Goal: Task Accomplishment & Management: Use online tool/utility

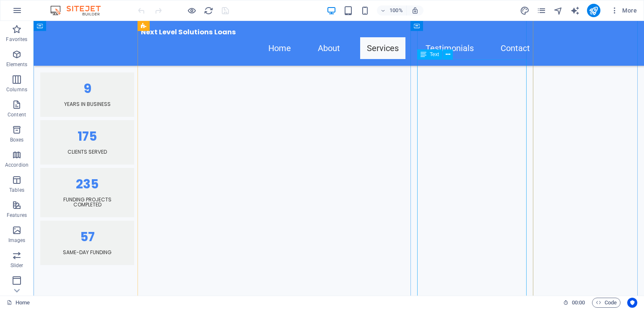
scroll to position [964, 0]
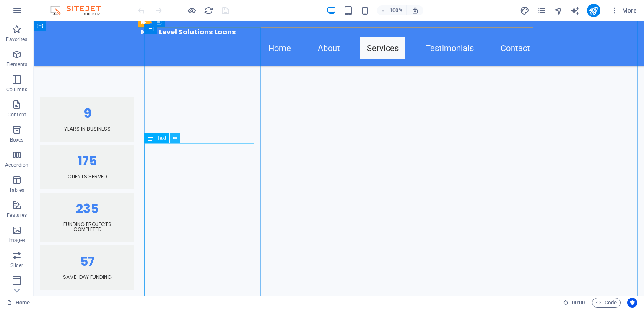
click at [178, 141] on button at bounding box center [175, 138] width 10 height 10
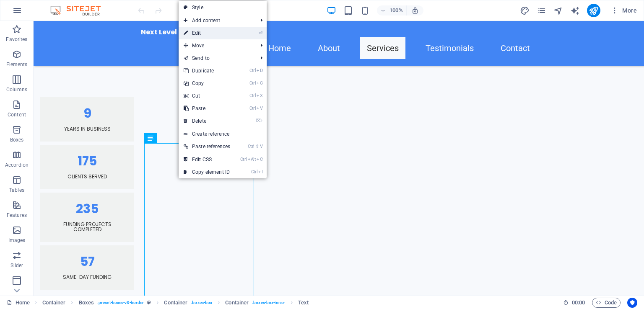
click at [228, 35] on link "⏎ Edit" at bounding box center [207, 33] width 57 height 13
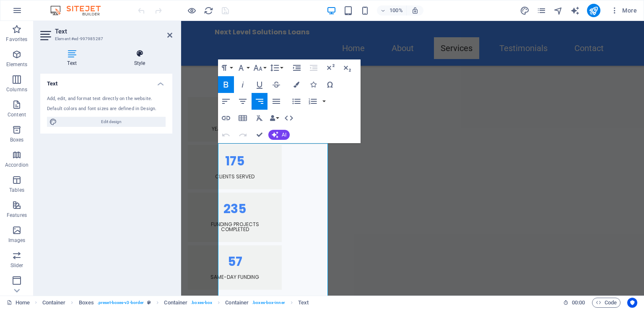
click at [149, 61] on h4 "Style" at bounding box center [139, 58] width 65 height 18
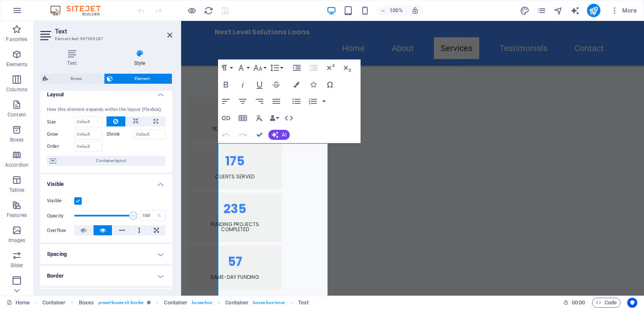
scroll to position [0, 0]
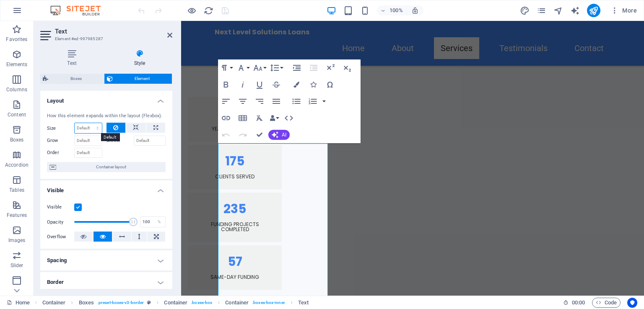
click at [88, 130] on select "Default auto px % 1/1 1/2 1/3 1/4 1/5 1/6 1/7 1/8 1/9 1/10" at bounding box center [88, 128] width 27 height 10
click at [221, 101] on icon "button" at bounding box center [226, 101] width 10 height 10
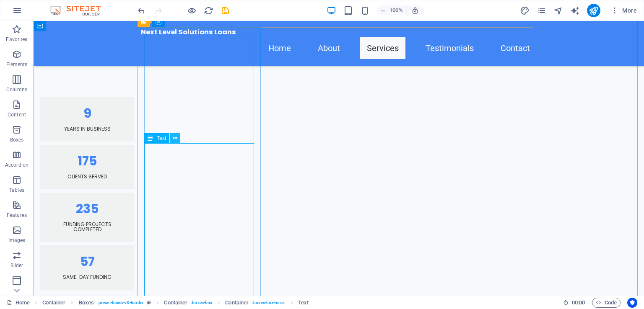
click at [179, 140] on button at bounding box center [175, 138] width 10 height 10
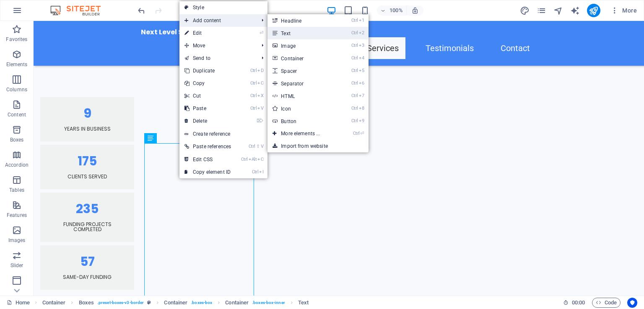
click at [283, 34] on link "Ctrl 2 Text" at bounding box center [301, 33] width 69 height 13
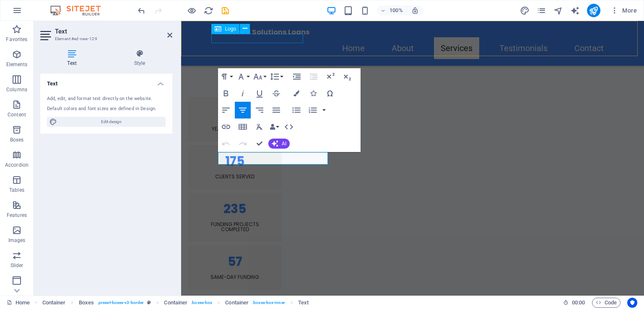
scroll to position [1245, 0]
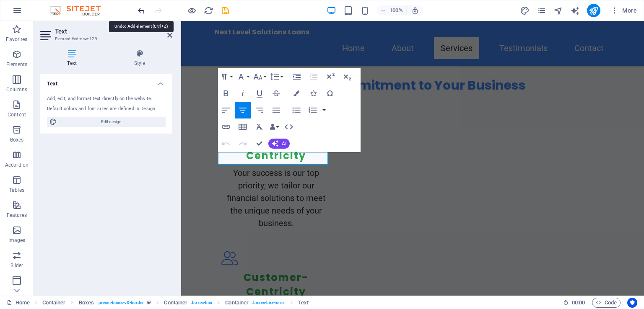
click at [142, 10] on icon "undo" at bounding box center [142, 11] width 10 height 10
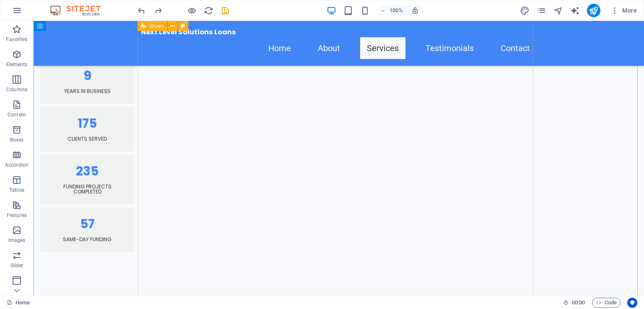
scroll to position [993, 0]
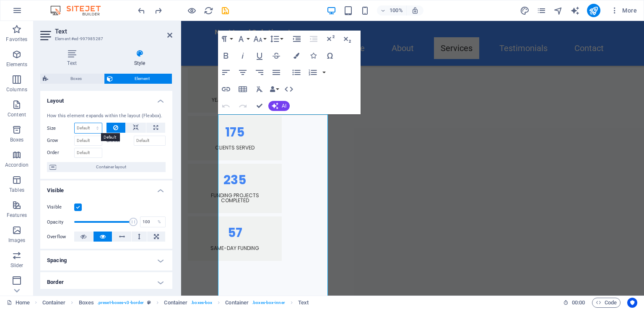
click at [95, 127] on select "Default auto px % 1/1 1/2 1/3 1/4 1/5 1/6 1/7 1/8 1/9 1/10" at bounding box center [88, 128] width 27 height 10
select select "1/7"
click at [89, 123] on select "Default auto px % 1/1 1/2 1/3 1/4 1/5 1/6 1/7 1/8 1/9 1/10" at bounding box center [88, 128] width 27 height 10
type input "14.28"
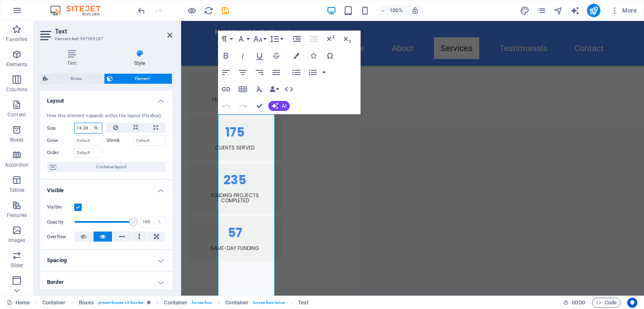
click at [98, 127] on select "Default auto px % 1/1 1/2 1/3 1/4 1/5 1/6 1/7 1/8 1/9 1/10" at bounding box center [96, 128] width 12 height 10
select select "1/1"
click at [90, 123] on select "Default auto px % 1/1 1/2 1/3 1/4 1/5 1/6 1/7 1/8 1/9 1/10" at bounding box center [96, 128] width 12 height 10
type input "100"
select select "%"
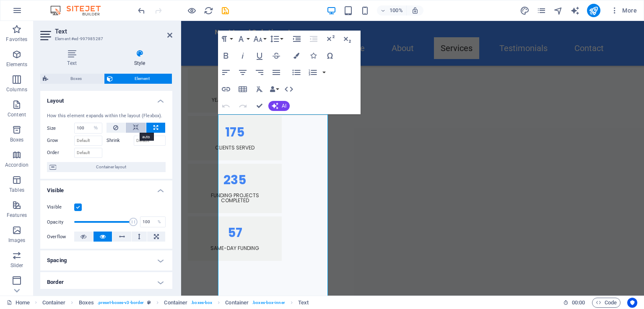
click at [130, 129] on button at bounding box center [136, 128] width 20 height 10
select select "DISABLED_OPTION_VALUE"
click at [154, 130] on icon at bounding box center [155, 128] width 5 height 10
type input "100"
select select "%"
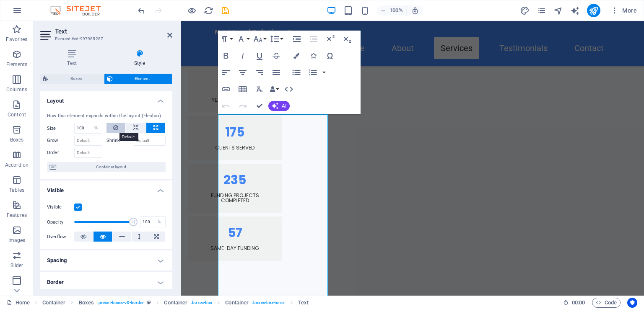
click at [117, 131] on icon at bounding box center [115, 128] width 5 height 10
select select "DISABLED_OPTION_VALUE"
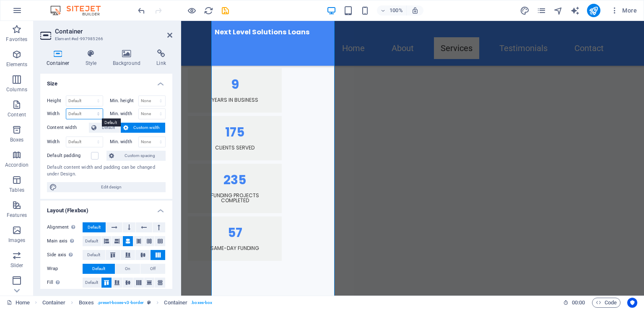
click at [97, 112] on select "Default px rem % em vh vw" at bounding box center [84, 114] width 36 height 10
select select "%"
click at [90, 109] on select "Default px rem % em vh vw" at bounding box center [84, 114] width 36 height 10
type input "3"
type input "100"
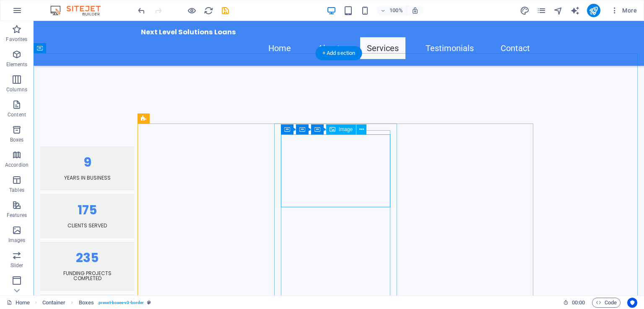
scroll to position [867, 0]
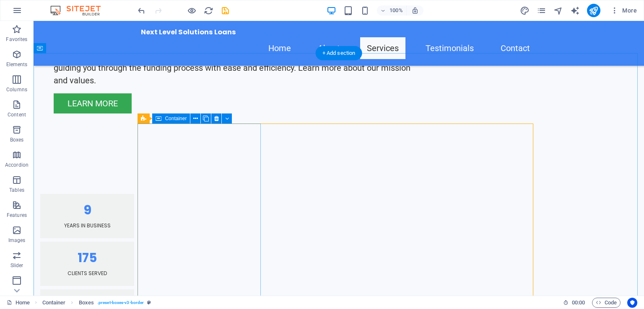
select select "%"
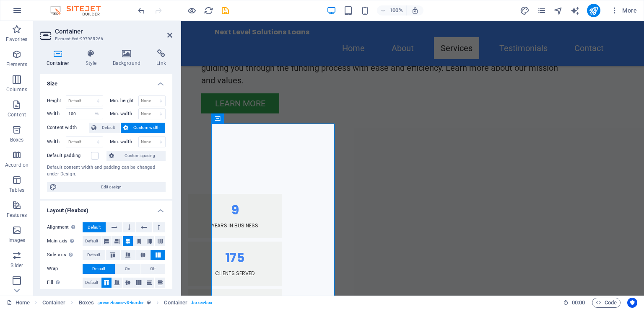
click at [166, 33] on h2 "Container" at bounding box center [113, 32] width 117 height 8
click at [170, 36] on icon at bounding box center [169, 35] width 5 height 7
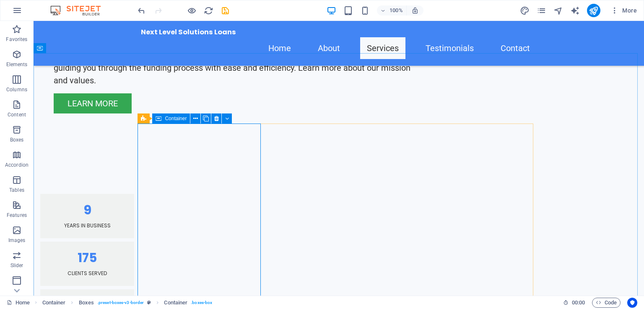
click at [171, 124] on div "Boxes Container" at bounding box center [188, 119] width 100 height 10
click at [168, 122] on div "Container" at bounding box center [171, 119] width 38 height 10
select select "%"
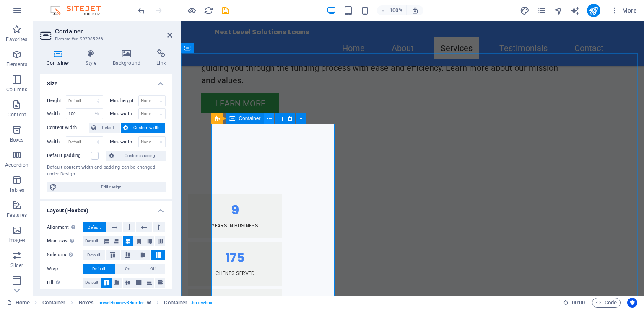
click at [269, 119] on icon at bounding box center [269, 118] width 5 height 9
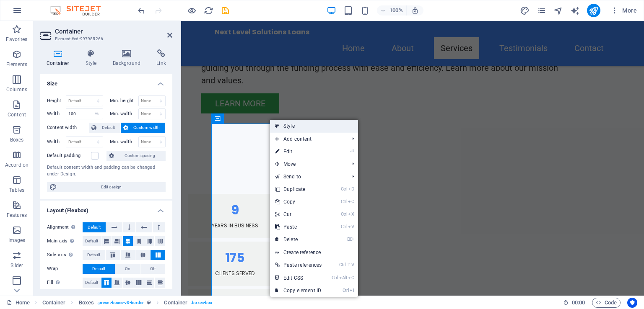
click at [278, 125] on icon at bounding box center [277, 126] width 4 height 13
select select "rem"
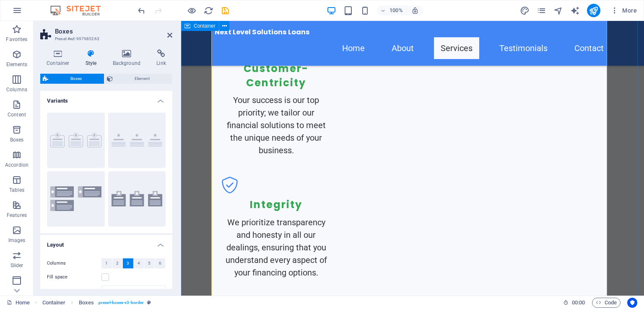
scroll to position [1454, 0]
click at [140, 75] on span "Element" at bounding box center [142, 79] width 55 height 10
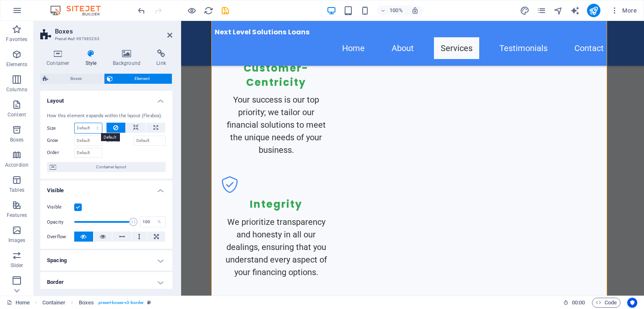
click at [99, 128] on select "Default auto px % 1/1 1/2 1/3 1/4 1/5 1/6 1/7 1/8 1/9 1/10" at bounding box center [88, 128] width 27 height 10
select select "%"
click at [89, 123] on select "Default auto px % 1/1 1/2 1/3 1/4 1/5 1/6 1/7 1/8 1/9 1/10" at bounding box center [88, 128] width 27 height 10
type input "100"
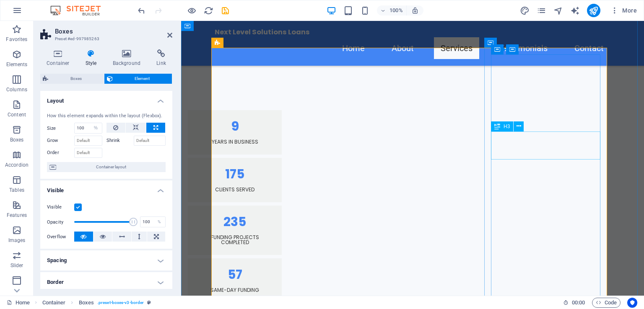
scroll to position [825, 0]
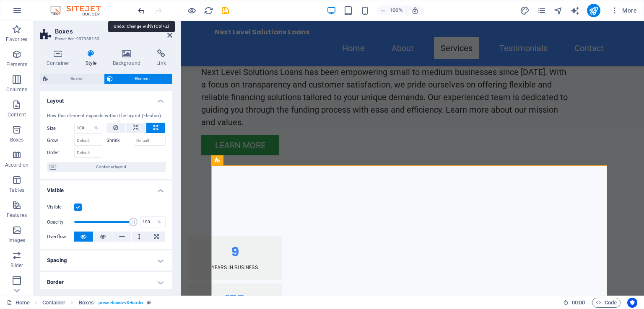
click at [143, 10] on icon "undo" at bounding box center [142, 11] width 10 height 10
select select "DISABLED_OPTION_VALUE"
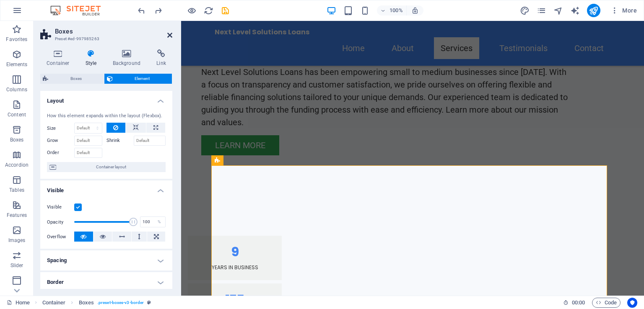
click at [170, 32] on icon at bounding box center [169, 35] width 5 height 7
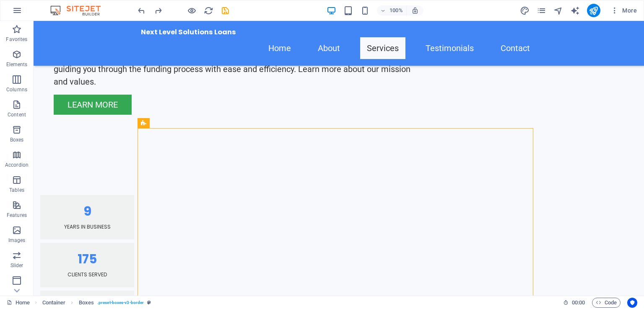
scroll to position [867, 0]
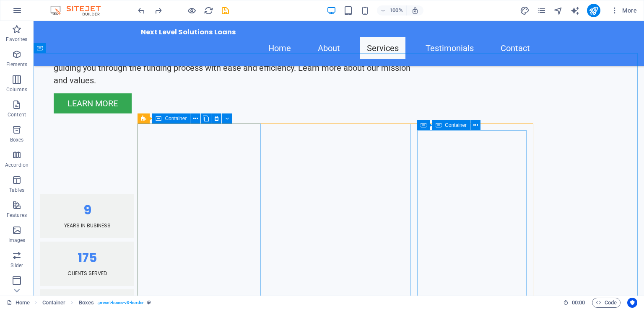
click at [157, 122] on icon at bounding box center [159, 119] width 6 height 10
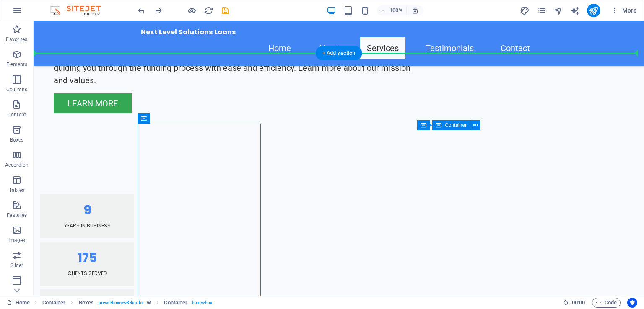
drag, startPoint x: 190, startPoint y: 143, endPoint x: 117, endPoint y: 121, distance: 76.1
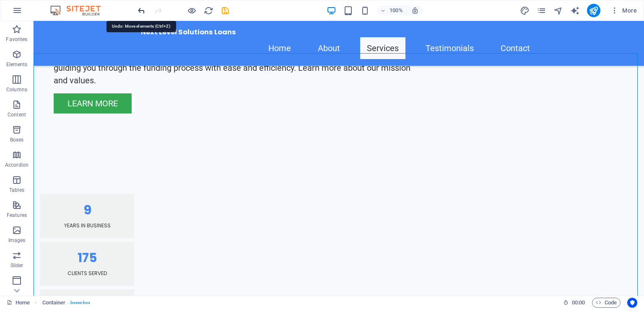
click at [138, 8] on icon "undo" at bounding box center [142, 11] width 10 height 10
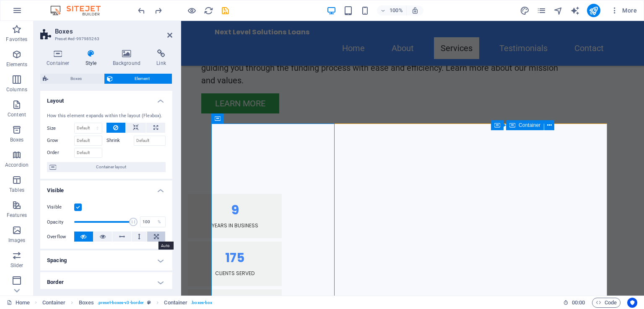
click at [158, 239] on button at bounding box center [156, 237] width 18 height 10
click at [158, 238] on button at bounding box center [156, 237] width 18 height 10
click at [156, 237] on icon at bounding box center [156, 237] width 5 height 10
click at [135, 237] on button at bounding box center [140, 237] width 16 height 10
click at [117, 236] on button at bounding box center [121, 237] width 19 height 10
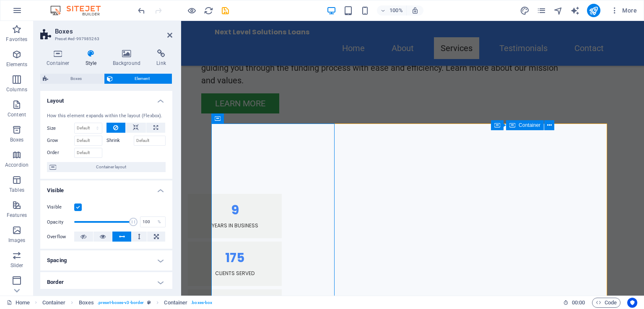
click at [117, 236] on button at bounding box center [121, 237] width 19 height 10
click at [117, 235] on button at bounding box center [121, 237] width 19 height 10
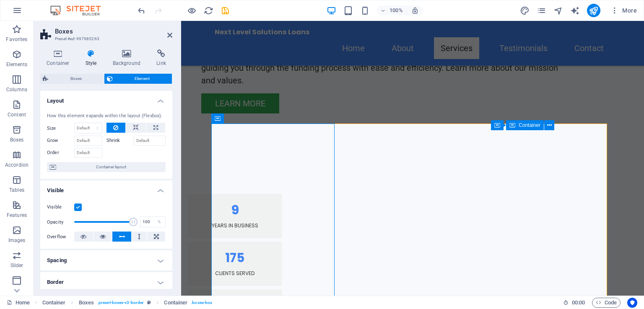
click at [117, 235] on button at bounding box center [121, 237] width 19 height 10
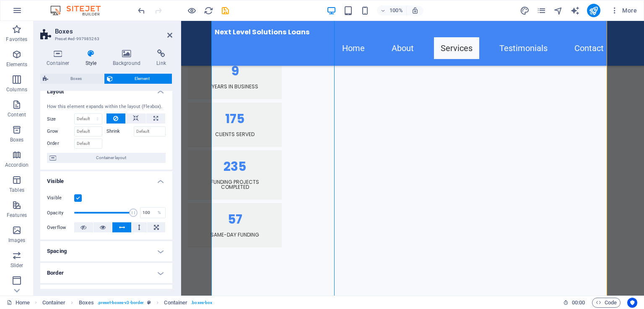
scroll to position [0, 0]
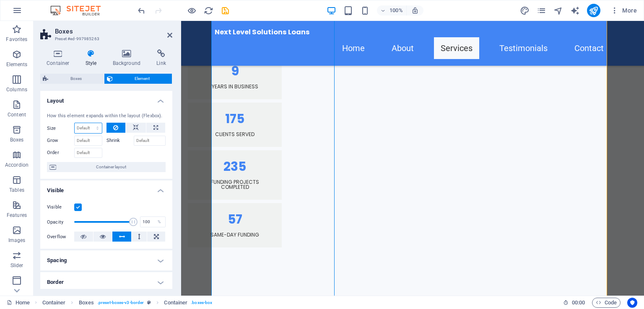
click at [93, 131] on select "Default auto px % 1/1 1/2 1/3 1/4 1/5 1/6 1/7 1/8 1/9 1/10" at bounding box center [88, 128] width 27 height 10
select select "1/6"
click at [89, 123] on select "Default auto px % 1/1 1/2 1/3 1/4 1/5 1/6 1/7 1/8 1/9 1/10" at bounding box center [88, 128] width 27 height 10
type input "16.66"
select select "%"
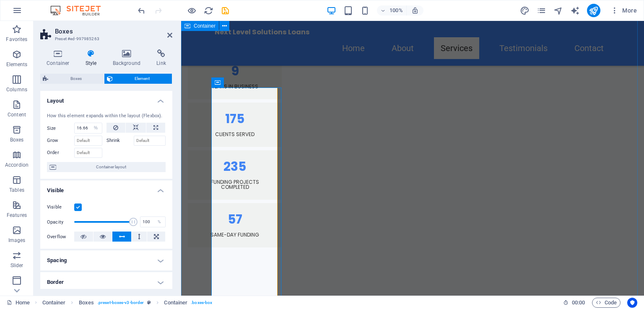
scroll to position [881, 0]
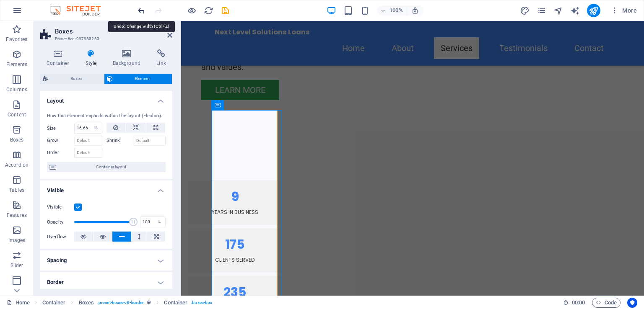
click at [138, 14] on icon "undo" at bounding box center [142, 11] width 10 height 10
click at [142, 10] on icon "undo" at bounding box center [142, 11] width 10 height 10
select select "DISABLED_OPTION_VALUE"
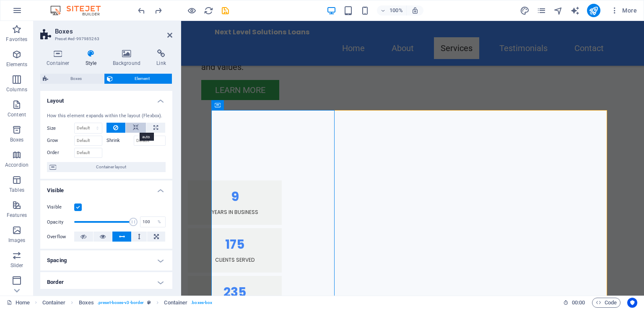
click at [138, 130] on icon at bounding box center [136, 128] width 6 height 10
click at [151, 128] on button at bounding box center [155, 128] width 19 height 10
type input "100"
select select "%"
click at [88, 128] on input "100" at bounding box center [88, 128] width 27 height 10
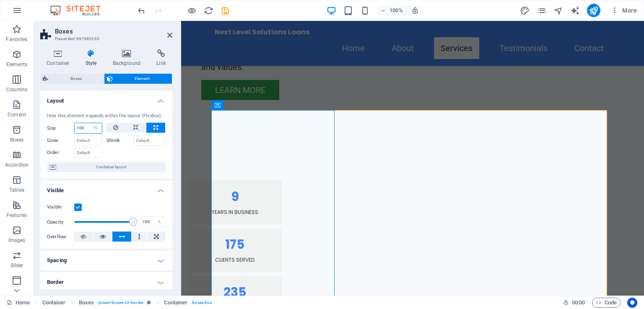
drag, startPoint x: 88, startPoint y: 128, endPoint x: 65, endPoint y: 118, distance: 25.2
click at [65, 126] on div "Size 100 Default auto px % 1/1 1/2 1/3 1/4 1/5 1/6 1/7 1/8 1/9 1/10" at bounding box center [74, 128] width 55 height 11
type input "200"
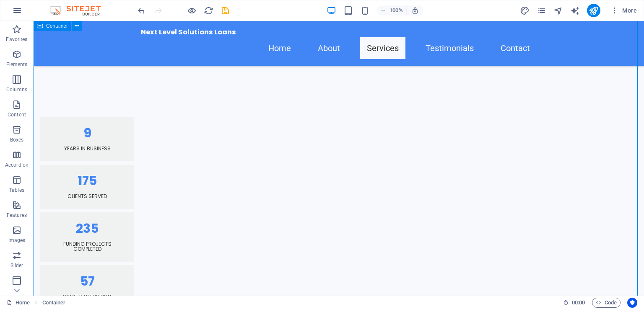
scroll to position [965, 0]
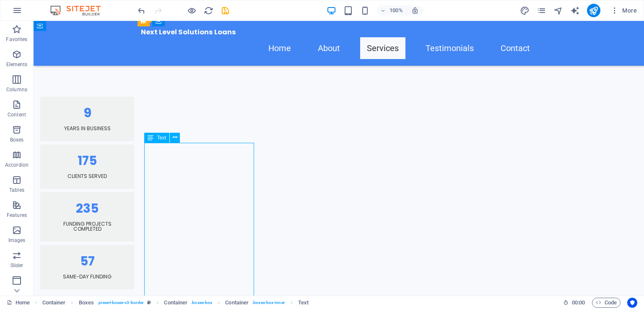
drag, startPoint x: 202, startPoint y: 184, endPoint x: 55, endPoint y: 184, distance: 148.0
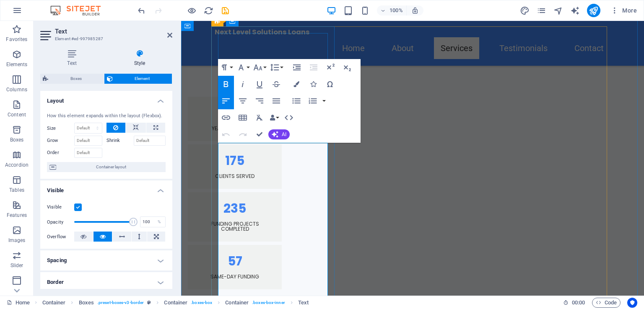
click at [275, 99] on icon "button" at bounding box center [277, 101] width 8 height 5
click at [229, 103] on icon "button" at bounding box center [226, 101] width 10 height 10
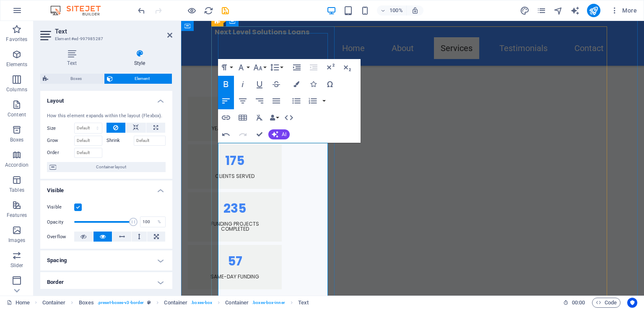
click at [283, 67] on button "Line Height" at bounding box center [276, 67] width 16 height 17
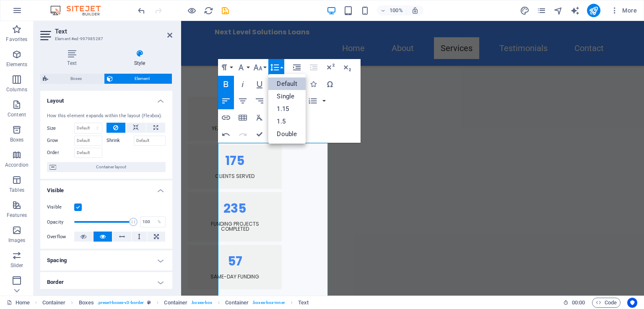
scroll to position [0, 0]
click at [289, 93] on link "Single" at bounding box center [286, 96] width 37 height 13
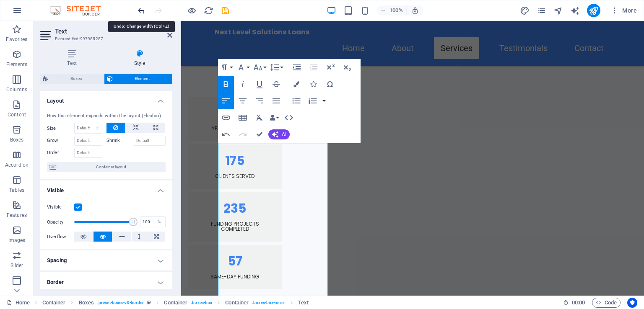
click at [139, 10] on icon "undo" at bounding box center [142, 11] width 10 height 10
click at [138, 8] on icon "undo" at bounding box center [142, 11] width 10 height 10
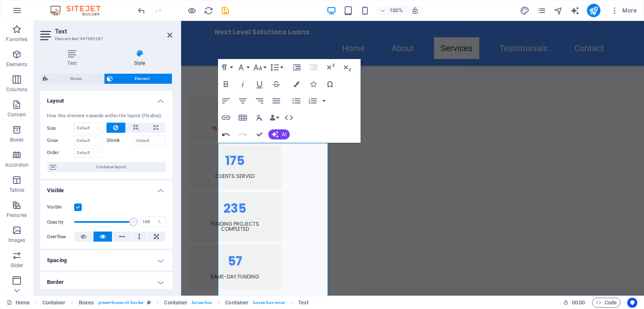
click at [222, 135] on icon "button" at bounding box center [226, 135] width 10 height 10
click at [259, 67] on icon "button" at bounding box center [258, 67] width 10 height 10
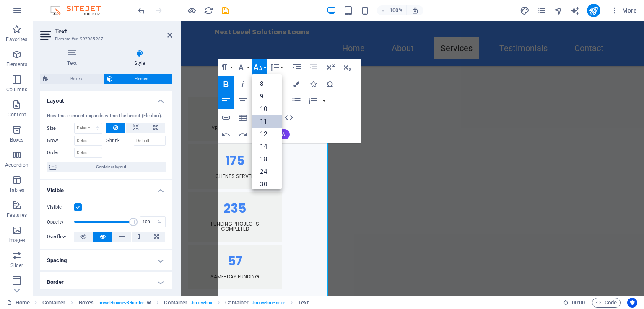
click at [268, 124] on link "11" at bounding box center [267, 121] width 30 height 13
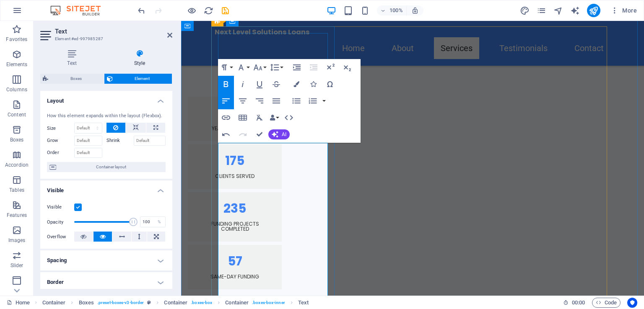
drag, startPoint x: 231, startPoint y: 226, endPoint x: 284, endPoint y: 225, distance: 52.4
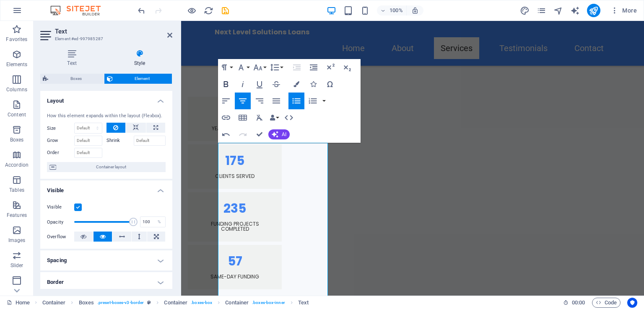
click at [227, 82] on icon "button" at bounding box center [226, 84] width 5 height 6
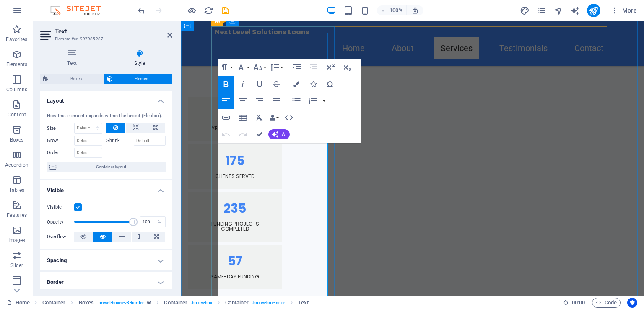
drag, startPoint x: 233, startPoint y: 223, endPoint x: 283, endPoint y: 222, distance: 49.9
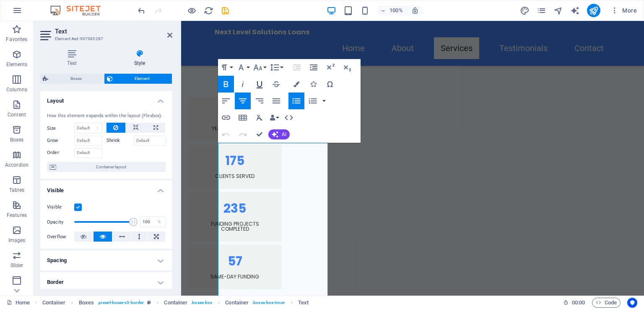
click at [260, 86] on icon "button" at bounding box center [260, 84] width 6 height 7
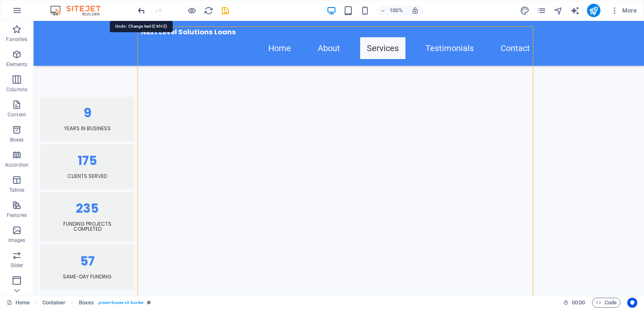
click at [138, 8] on icon "undo" at bounding box center [142, 11] width 10 height 10
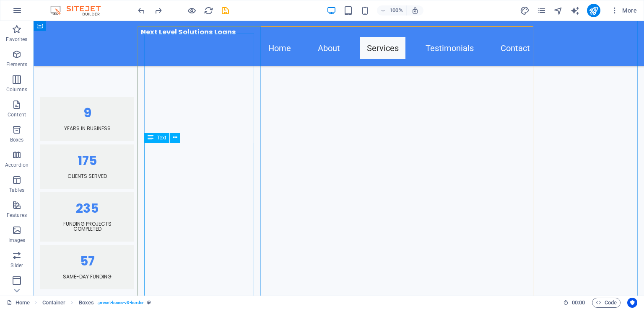
click at [178, 142] on button at bounding box center [175, 138] width 10 height 10
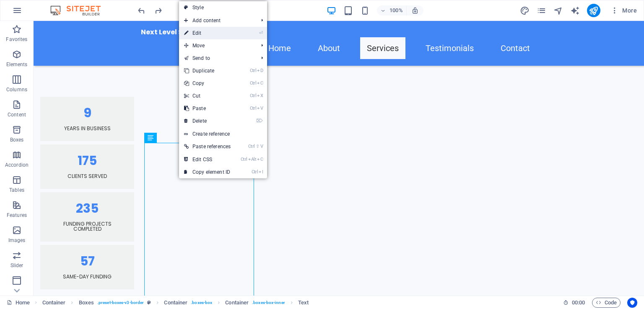
click at [205, 35] on link "⏎ Edit" at bounding box center [207, 33] width 57 height 13
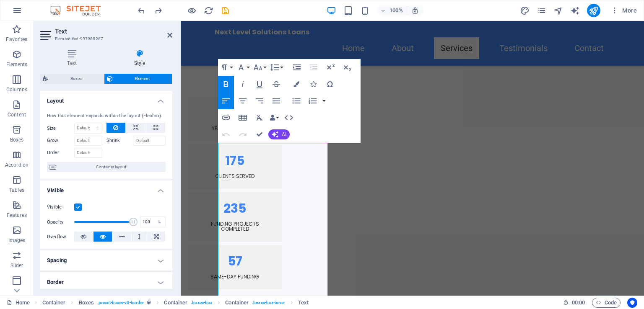
click at [117, 140] on label "Shrink" at bounding box center [119, 141] width 27 height 10
click at [134, 140] on input "Shrink" at bounding box center [150, 141] width 32 height 10
click at [92, 141] on input "Grow" at bounding box center [88, 141] width 28 height 10
click at [99, 140] on input "Grow" at bounding box center [88, 141] width 28 height 10
click at [136, 142] on input "Shrink" at bounding box center [150, 141] width 32 height 10
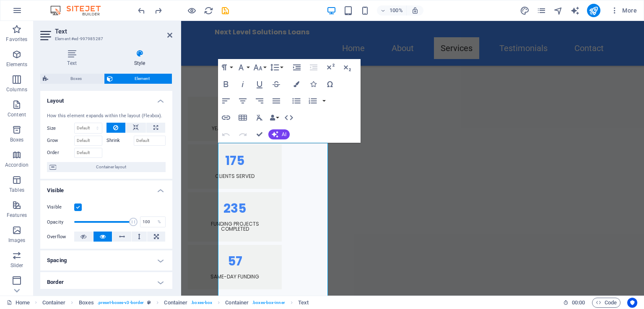
click at [179, 146] on div "Text Style Text Add, edit, and format text directly on the website. Default col…" at bounding box center [106, 169] width 145 height 253
click at [97, 125] on select "Default auto px % 1/1 1/2 1/3 1/4 1/5 1/6 1/7 1/8 1/9 1/10" at bounding box center [88, 128] width 27 height 10
click at [75, 123] on select "Default auto px % 1/1 1/2 1/3 1/4 1/5 1/6 1/7 1/8 1/9 1/10" at bounding box center [88, 128] width 27 height 10
select select "DISABLED_OPTION_VALUE"
click at [97, 139] on input "Grow" at bounding box center [88, 141] width 28 height 10
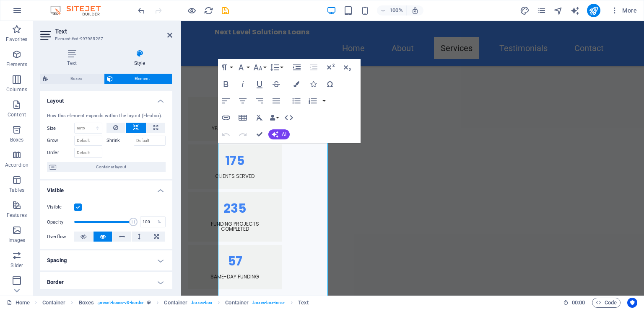
click at [119, 138] on label "Shrink" at bounding box center [119, 141] width 27 height 10
click at [134, 138] on input "Shrink" at bounding box center [150, 141] width 32 height 10
click at [162, 145] on input "Shrink" at bounding box center [150, 141] width 32 height 10
click at [159, 144] on input "Shrink" at bounding box center [150, 141] width 32 height 10
click at [92, 155] on input "Order" at bounding box center [88, 153] width 28 height 10
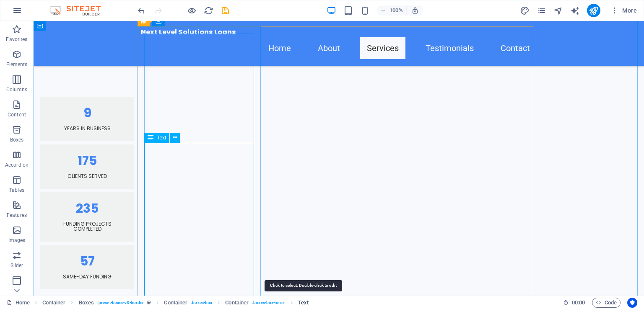
click at [300, 301] on span "Text" at bounding box center [303, 303] width 10 height 10
click at [302, 303] on span "Text" at bounding box center [303, 303] width 10 height 10
click at [302, 302] on span "Text" at bounding box center [303, 303] width 10 height 10
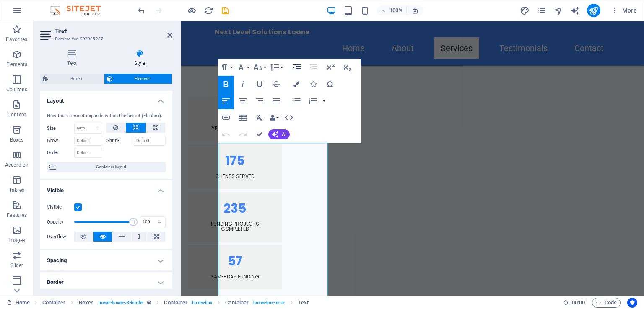
click at [294, 69] on icon "button" at bounding box center [297, 67] width 10 height 10
click at [318, 68] on icon "button" at bounding box center [314, 67] width 10 height 10
click at [223, 71] on icon "button" at bounding box center [224, 67] width 10 height 10
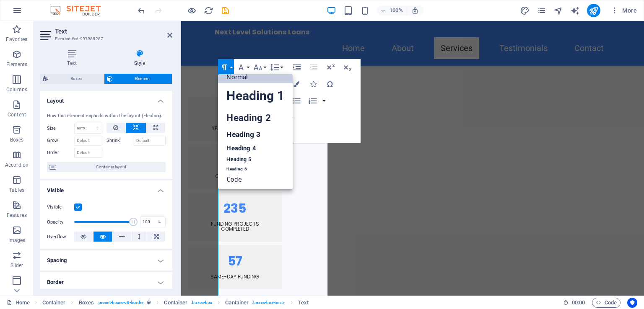
scroll to position [7, 0]
click at [223, 71] on icon "button" at bounding box center [224, 67] width 10 height 10
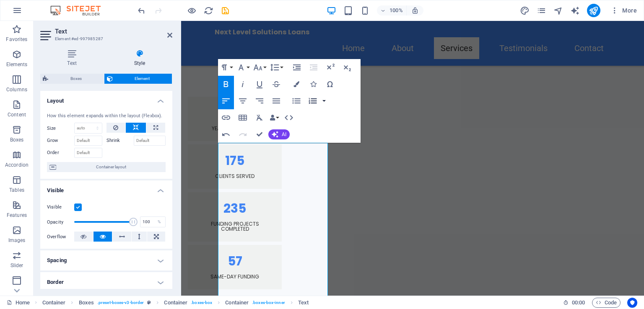
click at [322, 102] on button "button" at bounding box center [324, 101] width 7 height 17
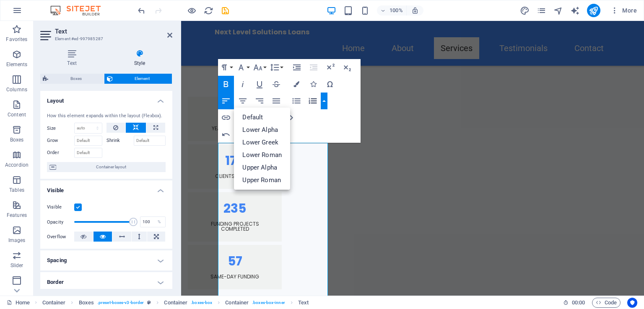
click at [322, 102] on button "button" at bounding box center [324, 101] width 7 height 17
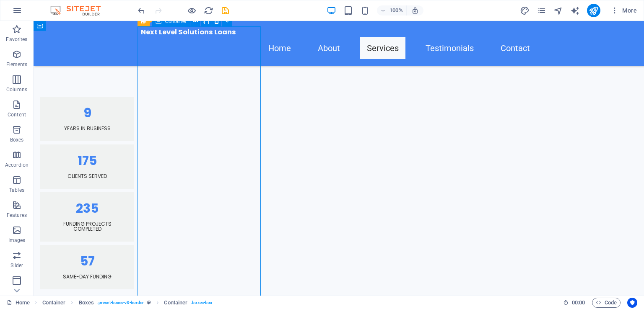
select select "%"
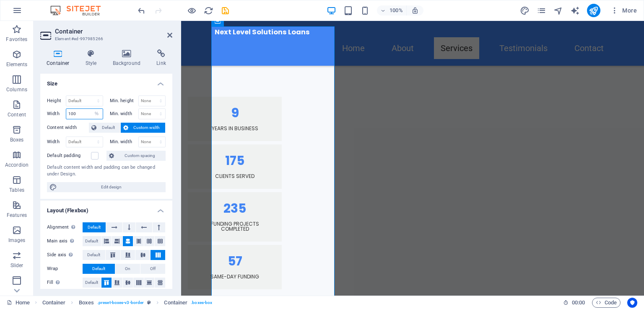
click at [84, 114] on input "100" at bounding box center [84, 114] width 36 height 10
drag, startPoint x: 84, startPoint y: 113, endPoint x: 67, endPoint y: 113, distance: 17.2
click at [67, 113] on input "100" at bounding box center [84, 114] width 36 height 10
type input "300"
click at [76, 125] on label "Content width" at bounding box center [68, 128] width 42 height 10
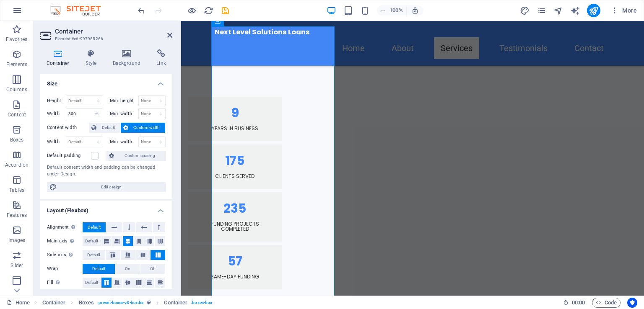
click at [81, 129] on label "Content width" at bounding box center [68, 128] width 42 height 10
click at [166, 38] on header "Container Element #ed-997985266" at bounding box center [106, 32] width 132 height 22
click at [169, 35] on icon at bounding box center [169, 35] width 5 height 7
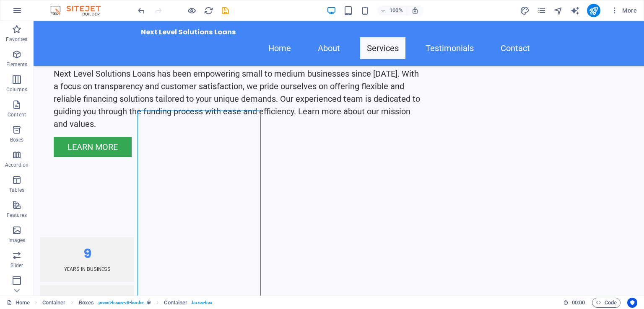
scroll to position [889, 0]
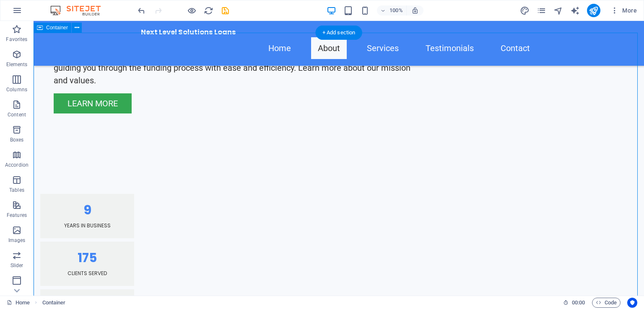
scroll to position [805, 0]
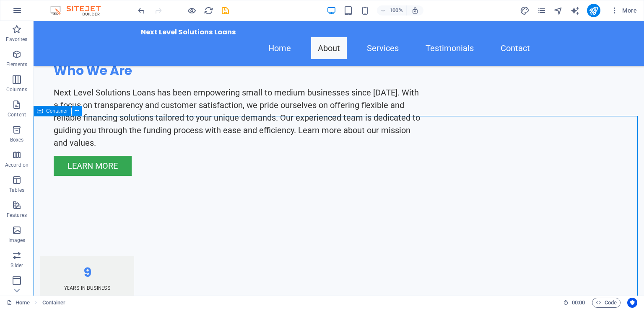
click at [77, 112] on icon at bounding box center [77, 110] width 5 height 9
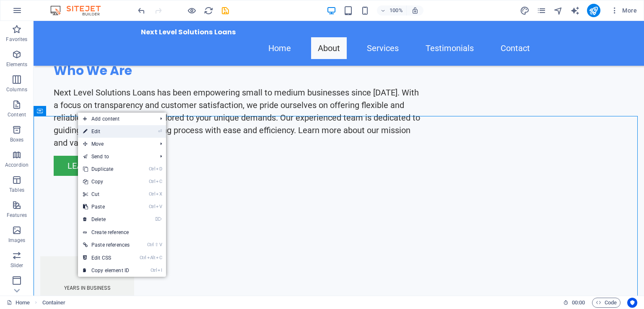
click at [88, 130] on link "⏎ Edit" at bounding box center [106, 131] width 57 height 13
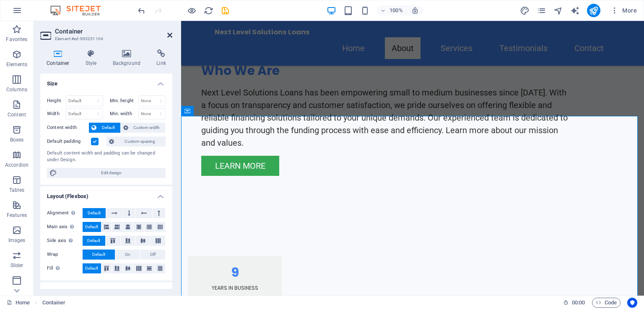
click at [170, 34] on icon at bounding box center [169, 35] width 5 height 7
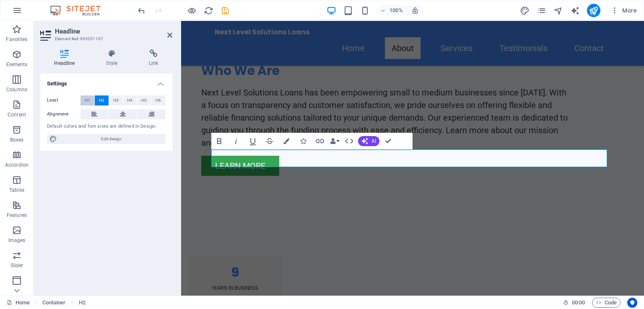
click at [89, 100] on span "H1" at bounding box center [87, 101] width 5 height 10
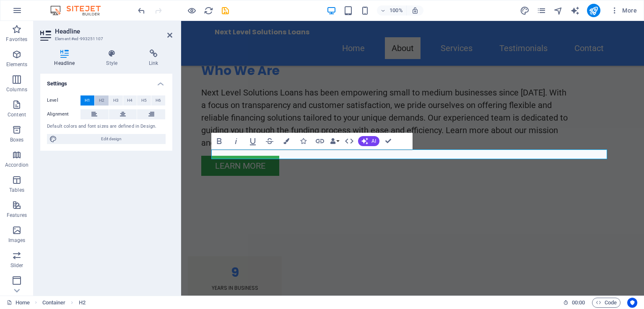
click at [101, 99] on span "H2" at bounding box center [101, 101] width 5 height 10
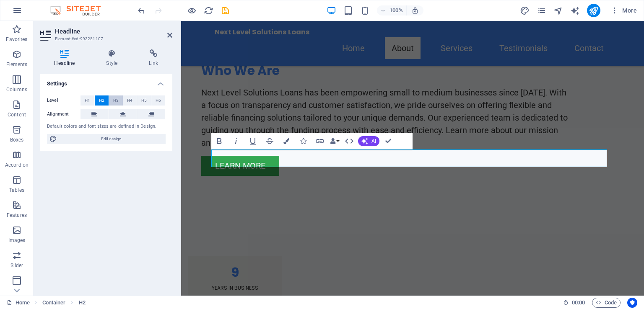
click at [119, 101] on button "H3" at bounding box center [116, 101] width 14 height 10
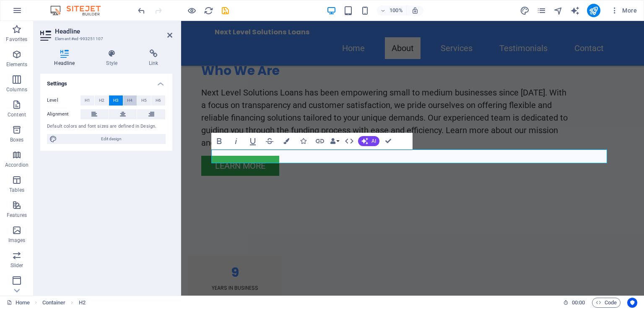
click at [133, 97] on button "H4" at bounding box center [130, 101] width 14 height 10
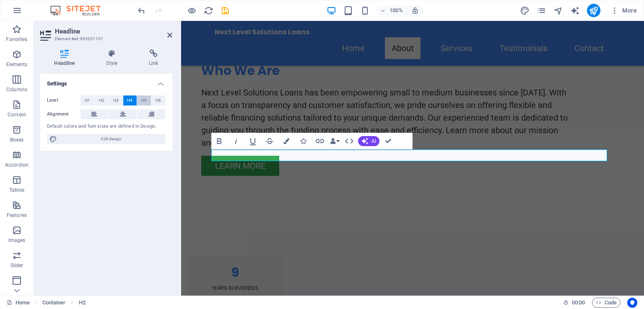
click at [141, 100] on button "H5" at bounding box center [144, 101] width 14 height 10
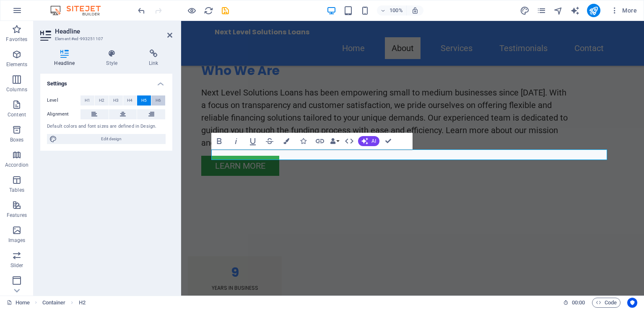
click at [156, 101] on span "H6" at bounding box center [158, 101] width 5 height 10
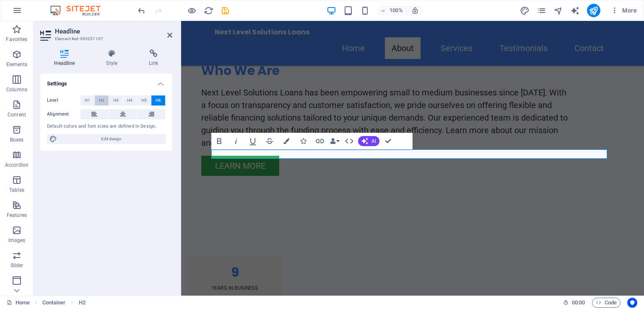
click at [104, 101] on span "H2" at bounding box center [101, 101] width 5 height 10
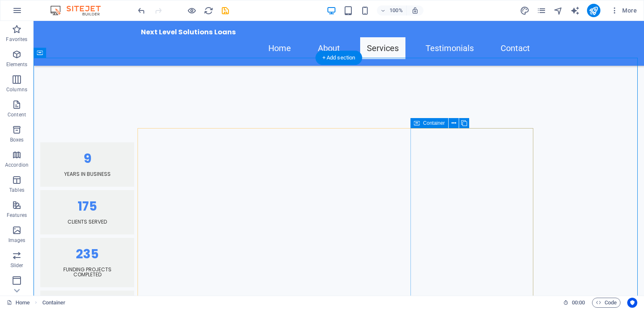
scroll to position [931, 0]
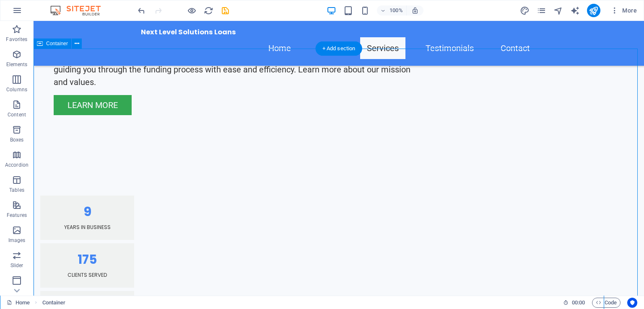
scroll to position [847, 0]
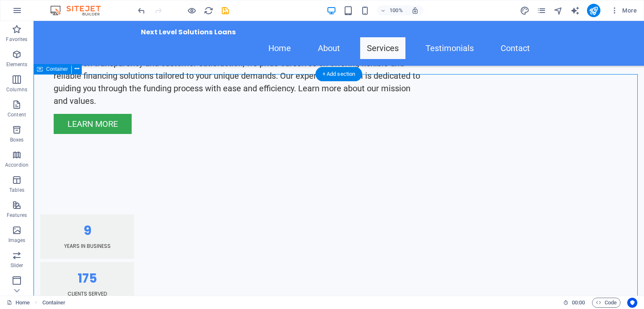
drag, startPoint x: 171, startPoint y: 164, endPoint x: 104, endPoint y: 140, distance: 71.3
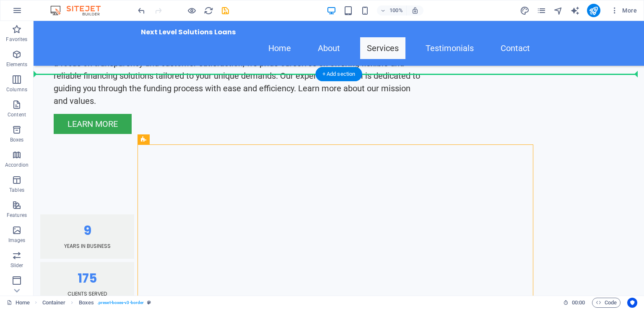
drag, startPoint x: 176, startPoint y: 160, endPoint x: 56, endPoint y: 127, distance: 125.0
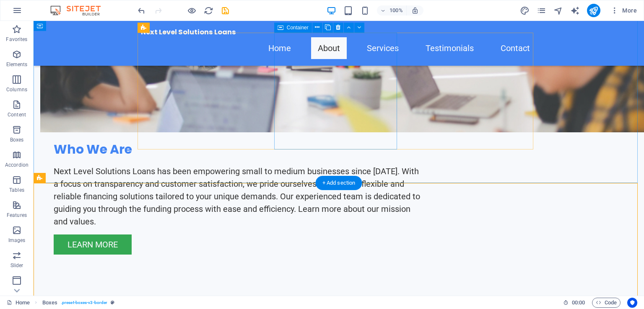
scroll to position [721, 0]
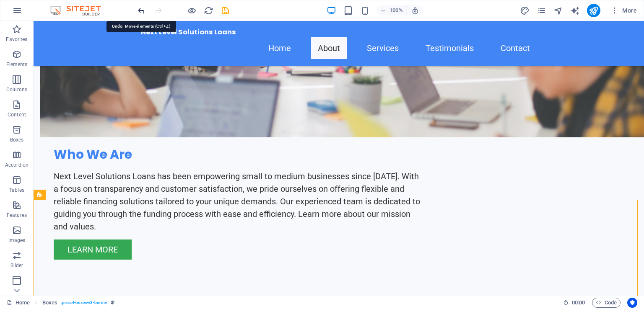
click at [140, 10] on icon "undo" at bounding box center [142, 11] width 10 height 10
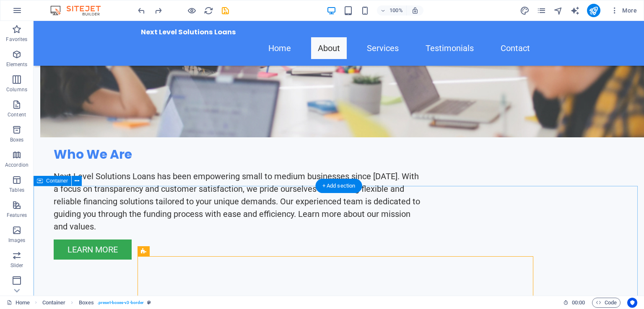
scroll to position [805, 0]
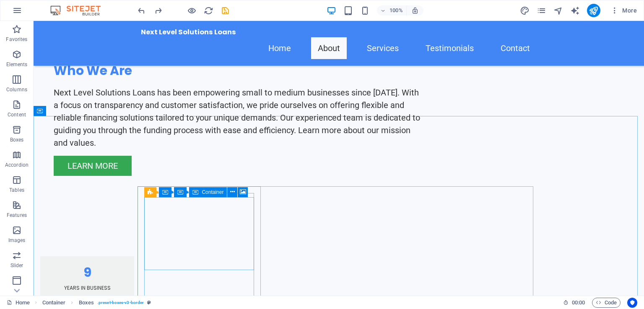
click at [206, 194] on span "Container" at bounding box center [213, 192] width 22 height 5
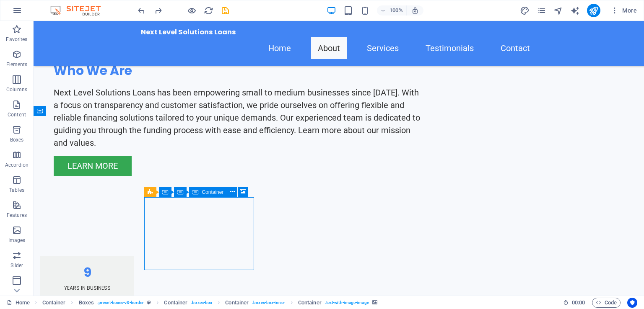
click at [206, 194] on span "Container" at bounding box center [213, 192] width 22 height 5
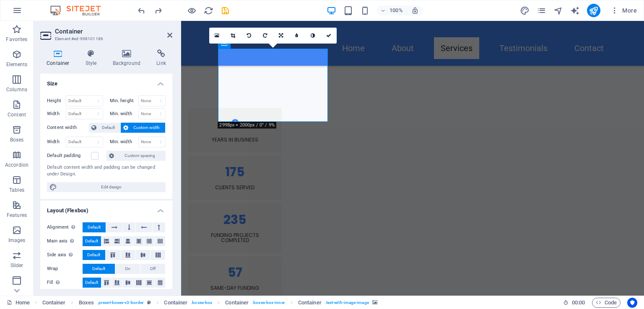
scroll to position [958, 0]
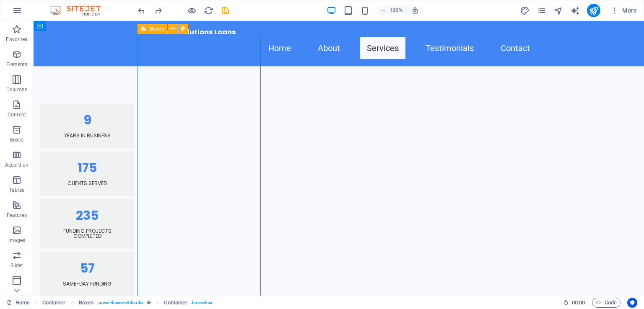
select select "%"
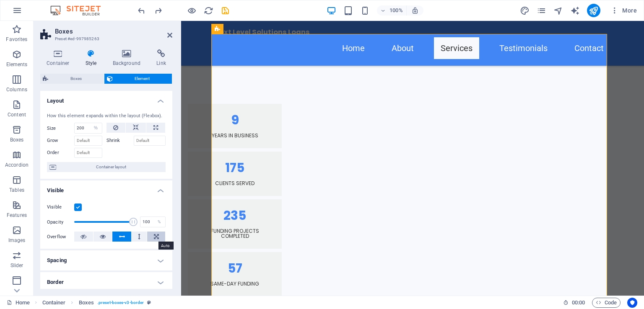
click at [156, 239] on icon at bounding box center [156, 237] width 5 height 10
click at [140, 239] on button at bounding box center [140, 237] width 16 height 10
click at [122, 237] on icon at bounding box center [122, 237] width 6 height 10
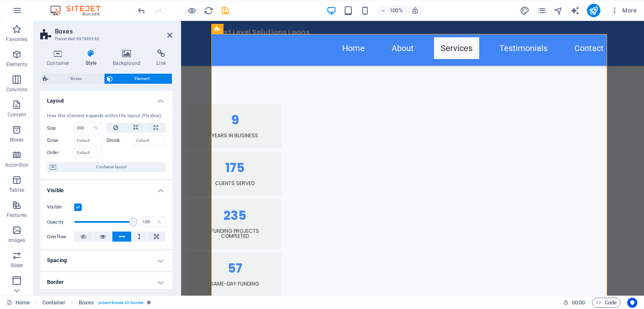
click at [122, 237] on icon at bounding box center [122, 237] width 6 height 10
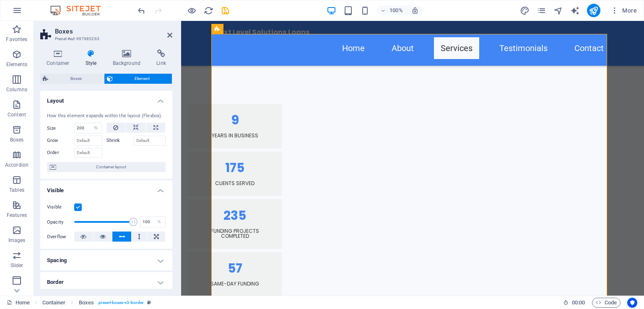
click at [122, 237] on icon at bounding box center [122, 237] width 6 height 10
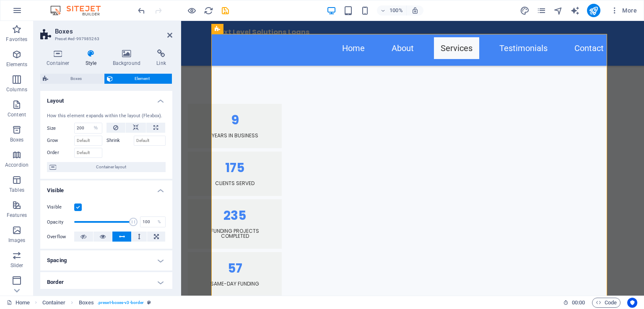
click at [122, 237] on icon at bounding box center [122, 237] width 6 height 10
drag, startPoint x: 129, startPoint y: 222, endPoint x: 78, endPoint y: 218, distance: 50.9
click at [78, 218] on span at bounding box center [78, 222] width 8 height 8
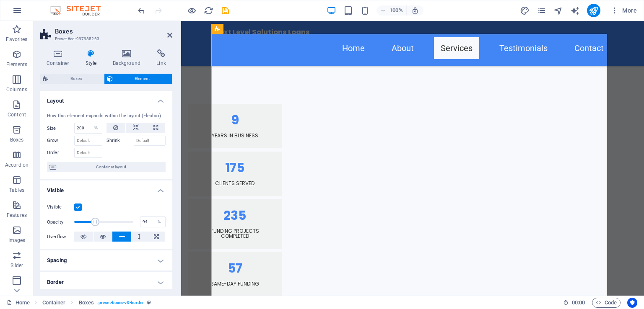
type input "100"
drag, startPoint x: 81, startPoint y: 221, endPoint x: 138, endPoint y: 226, distance: 56.9
click at [138, 226] on div "Opacity 100 %" at bounding box center [106, 222] width 119 height 13
click at [116, 169] on span "Container layout" at bounding box center [111, 167] width 104 height 10
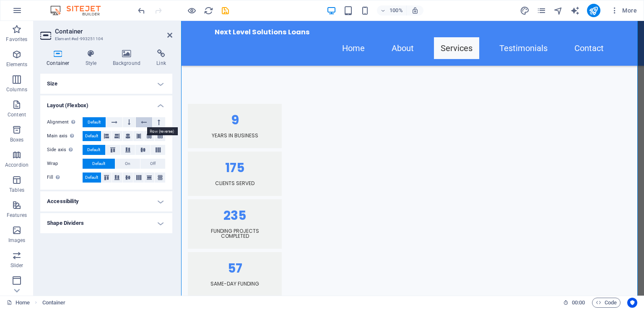
click at [142, 121] on icon at bounding box center [144, 122] width 6 height 10
click at [154, 123] on button at bounding box center [159, 122] width 13 height 10
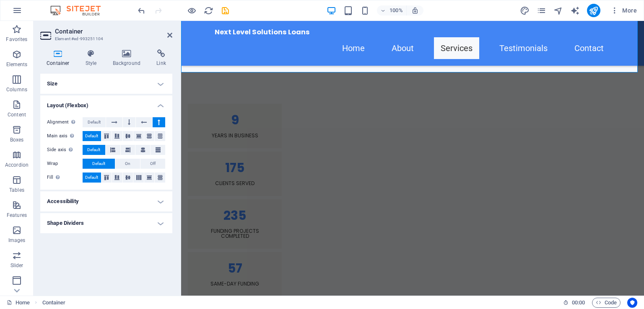
scroll to position [2224, 0]
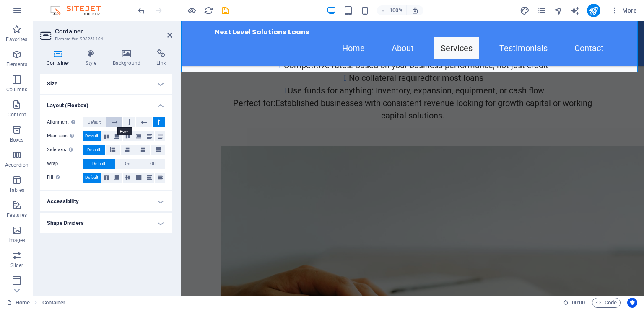
click at [109, 122] on button at bounding box center [114, 122] width 16 height 10
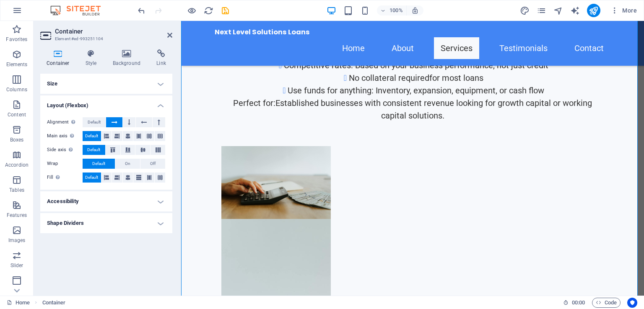
scroll to position [958, 0]
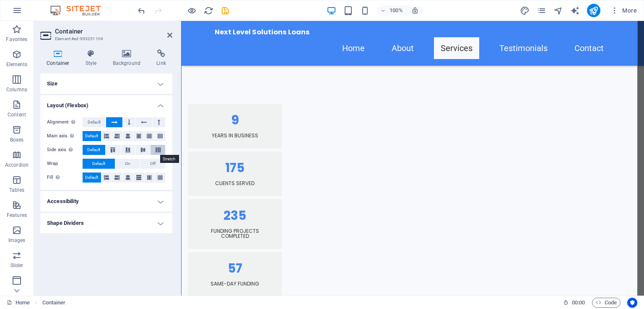
click at [158, 152] on icon at bounding box center [158, 150] width 10 height 5
click at [144, 151] on icon at bounding box center [143, 150] width 10 height 5
click at [109, 151] on icon at bounding box center [113, 150] width 10 height 5
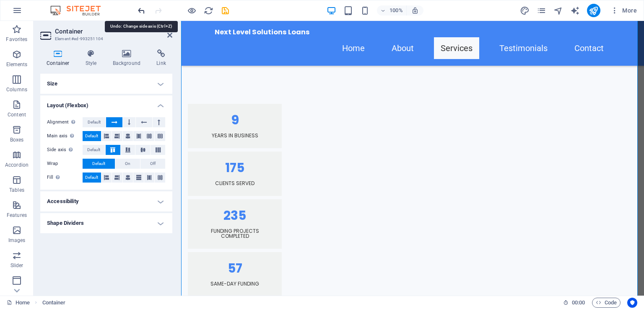
click at [139, 7] on icon "undo" at bounding box center [142, 11] width 10 height 10
click at [141, 13] on icon "undo" at bounding box center [142, 11] width 10 height 10
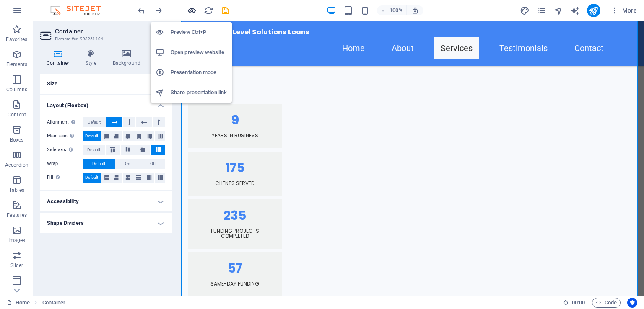
click at [188, 10] on icon "button" at bounding box center [192, 11] width 10 height 10
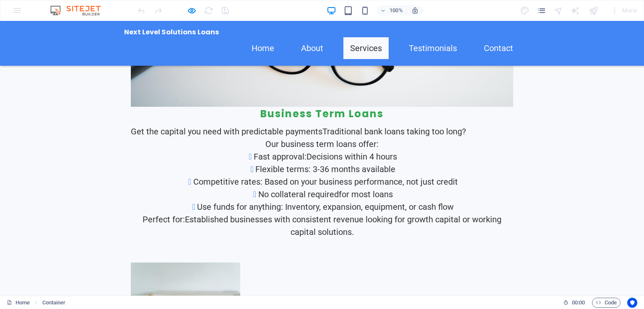
scroll to position [2089, 0]
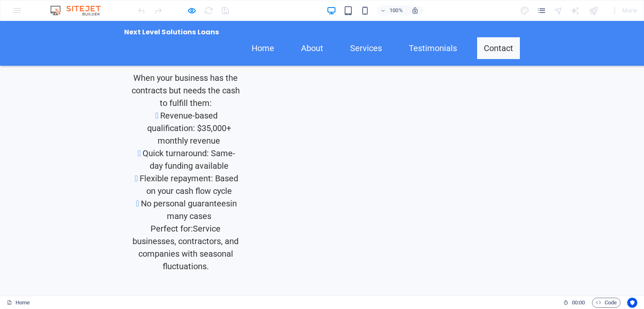
scroll to position [2641, 0]
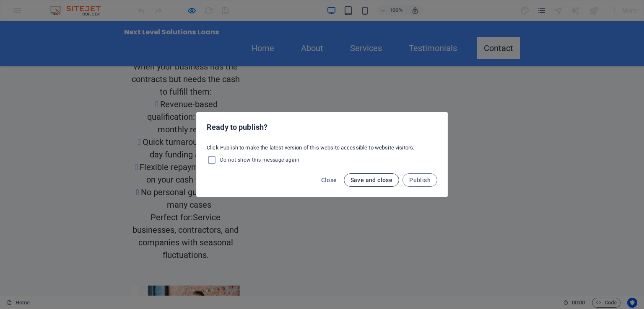
click at [387, 178] on span "Save and close" at bounding box center [371, 180] width 42 height 7
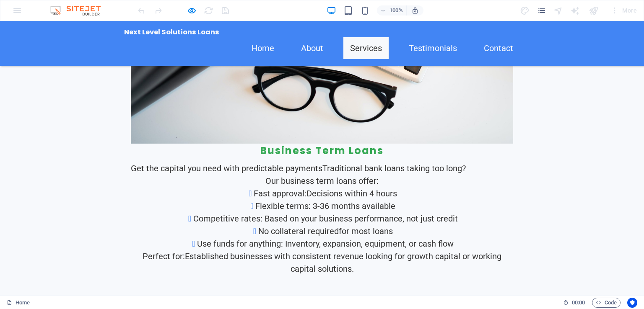
scroll to position [1970, 0]
